Goal: Task Accomplishment & Management: Complete application form

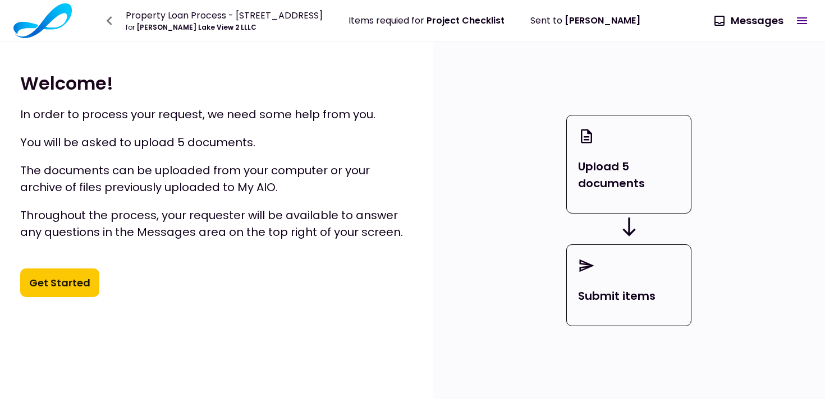
click at [620, 176] on p "Upload 5 documents" at bounding box center [629, 175] width 102 height 34
click at [63, 283] on button "Get Started" at bounding box center [59, 283] width 79 height 29
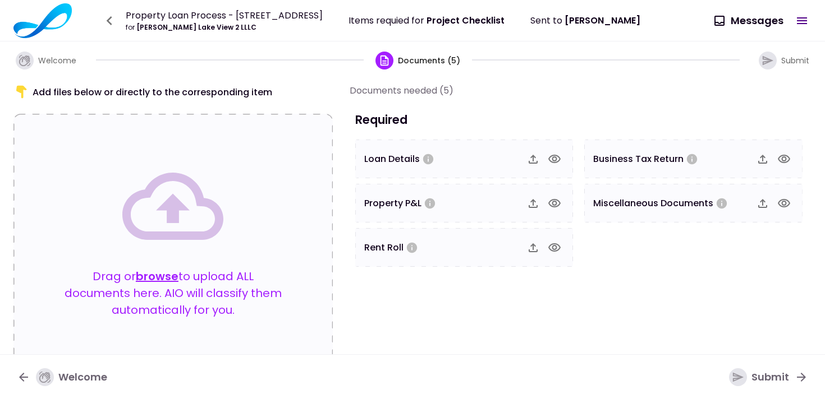
click at [258, 174] on div "Drag or browse to upload ALL documents here. AIO will classify them automatical…" at bounding box center [172, 243] width 229 height 174
click at [163, 274] on button "browse" at bounding box center [157, 276] width 43 height 17
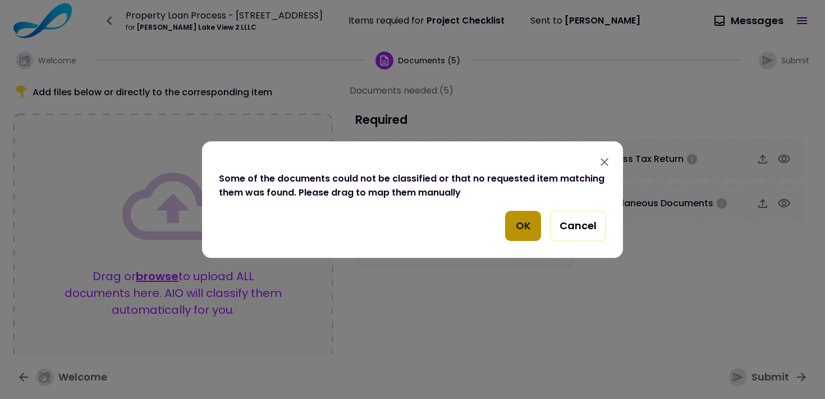
click at [526, 229] on button "OK" at bounding box center [523, 226] width 36 height 30
